Goal: Navigation & Orientation: Find specific page/section

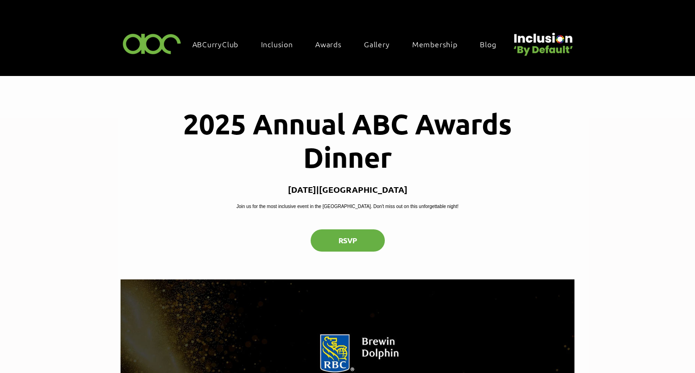
scroll to position [788, 0]
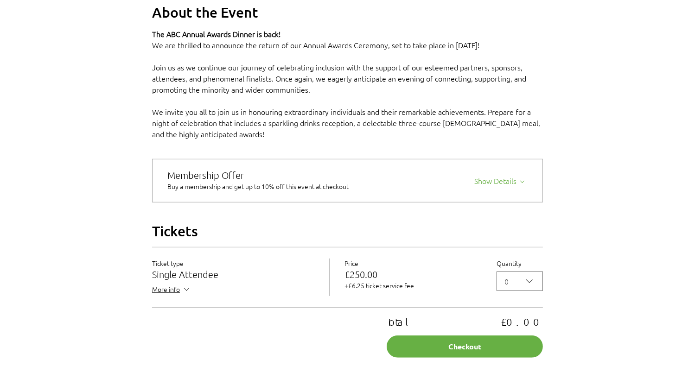
scroll to position [695, 0]
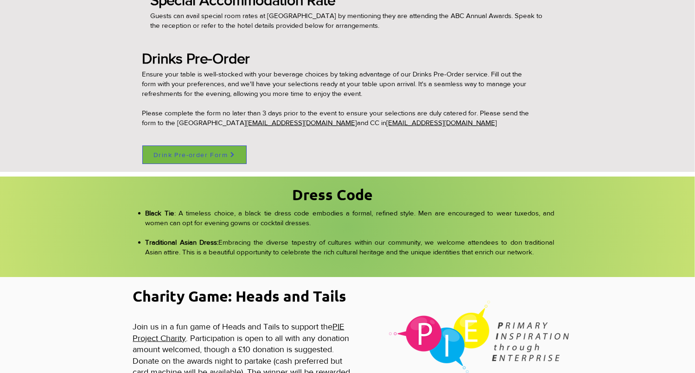
scroll to position [788, 0]
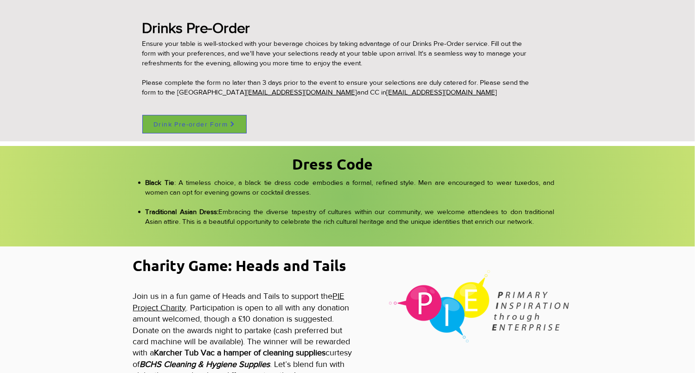
click at [171, 123] on span "Drink Pre-order Form" at bounding box center [190, 124] width 74 height 7
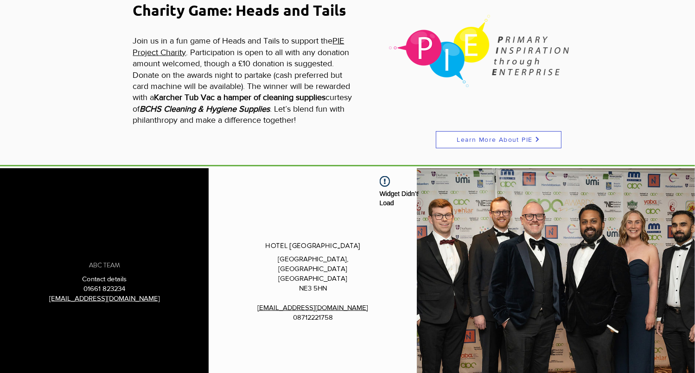
scroll to position [1066, 0]
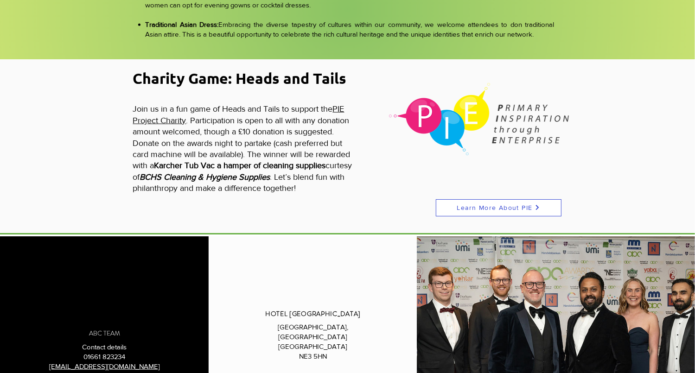
scroll to position [974, 0]
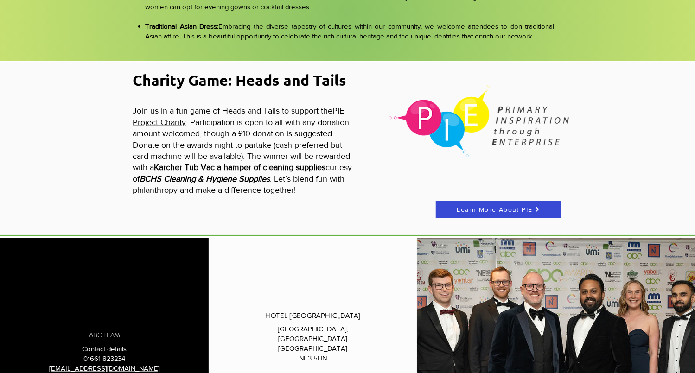
click at [499, 206] on span "Learn More About PIE" at bounding box center [495, 209] width 76 height 7
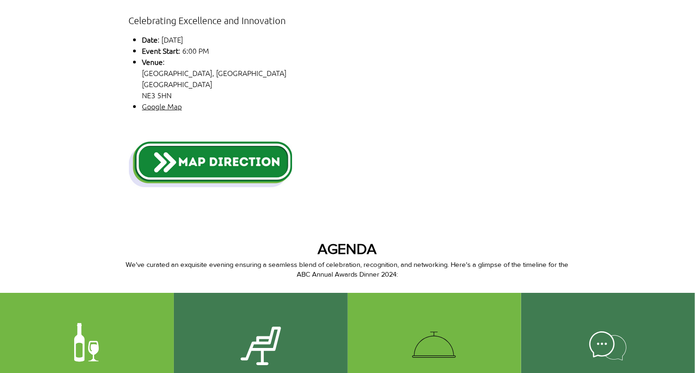
scroll to position [0, 0]
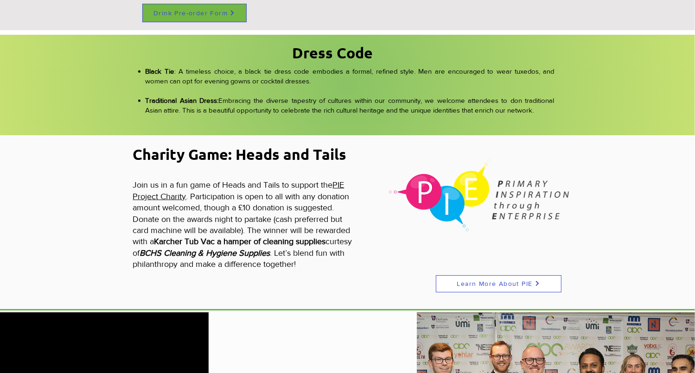
scroll to position [927, 0]
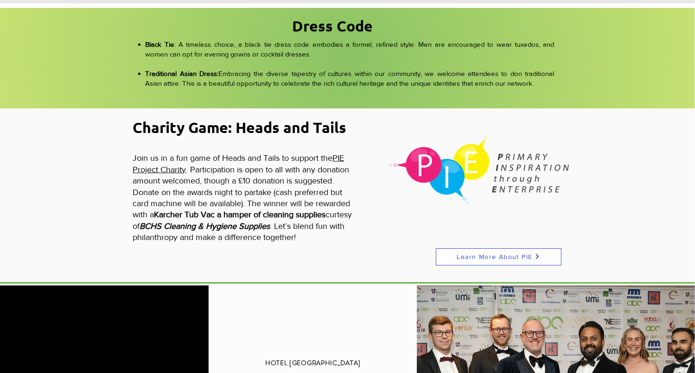
scroll to position [927, 0]
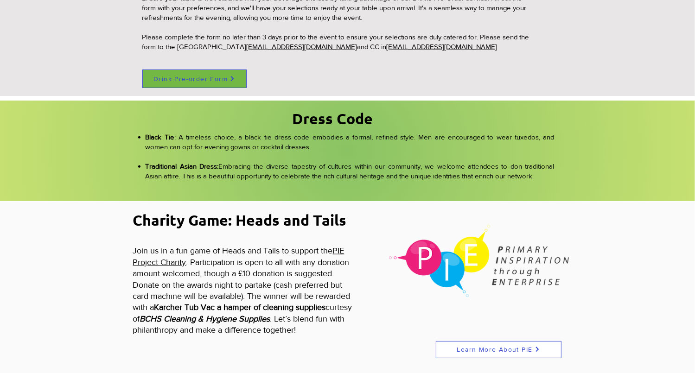
scroll to position [834, 0]
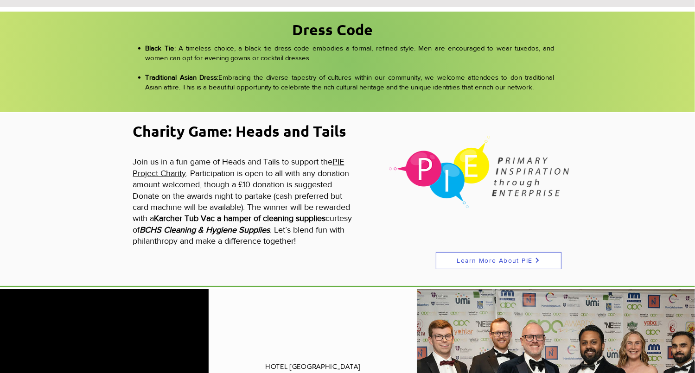
scroll to position [927, 0]
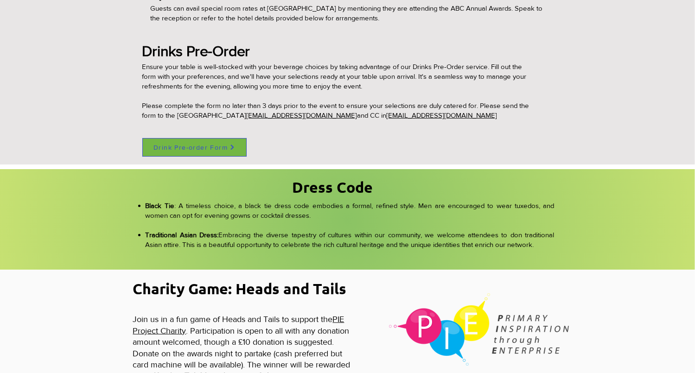
scroll to position [649, 0]
